Goal: Task Accomplishment & Management: Manage account settings

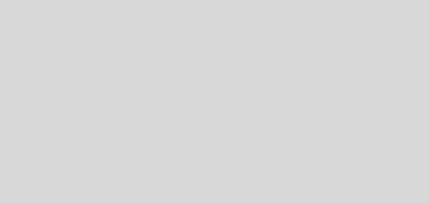
select select "es"
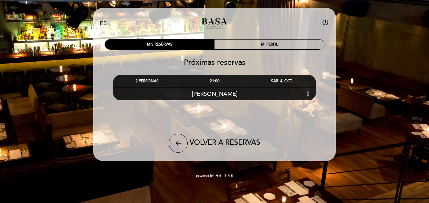
click at [174, 97] on div "[PERSON_NAME] more_vert" at bounding box center [214, 94] width 202 height 14
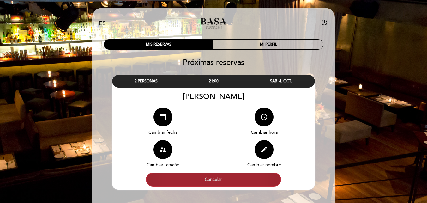
click at [198, 181] on button "Cancelar" at bounding box center [213, 179] width 135 height 14
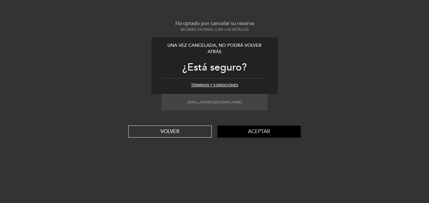
click at [239, 130] on button "Aceptar" at bounding box center [258, 131] width 83 height 12
